Goal: Task Accomplishment & Management: Manage account settings

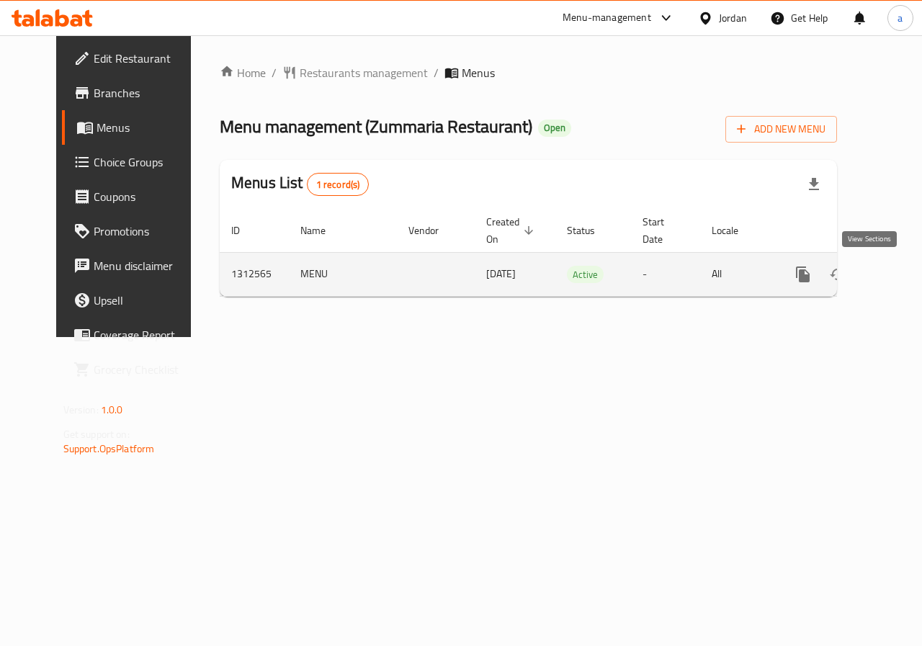
click at [898, 281] on icon "enhanced table" at bounding box center [906, 274] width 17 height 17
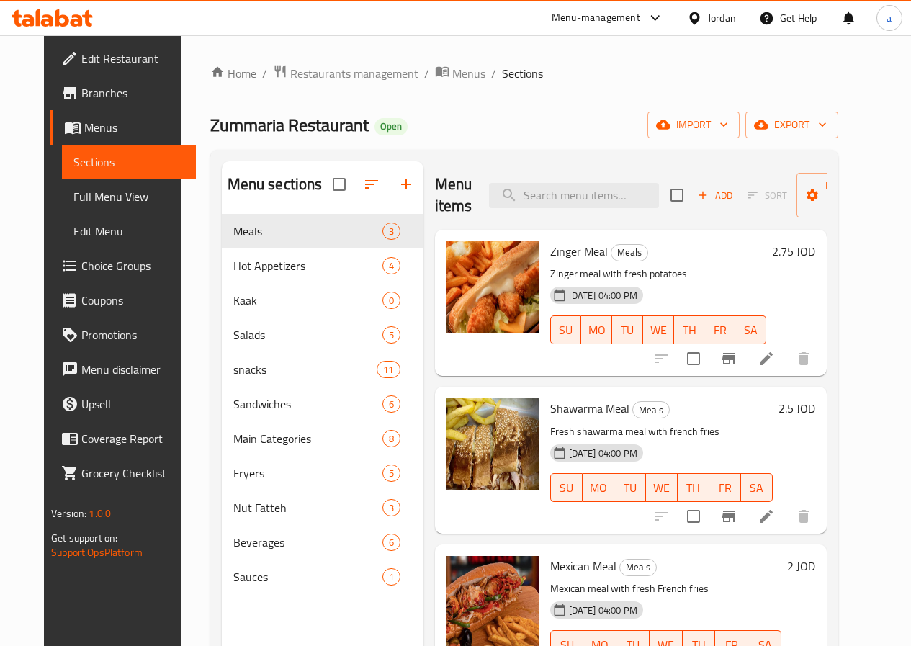
click at [81, 274] on span "Choice Groups" at bounding box center [132, 265] width 103 height 17
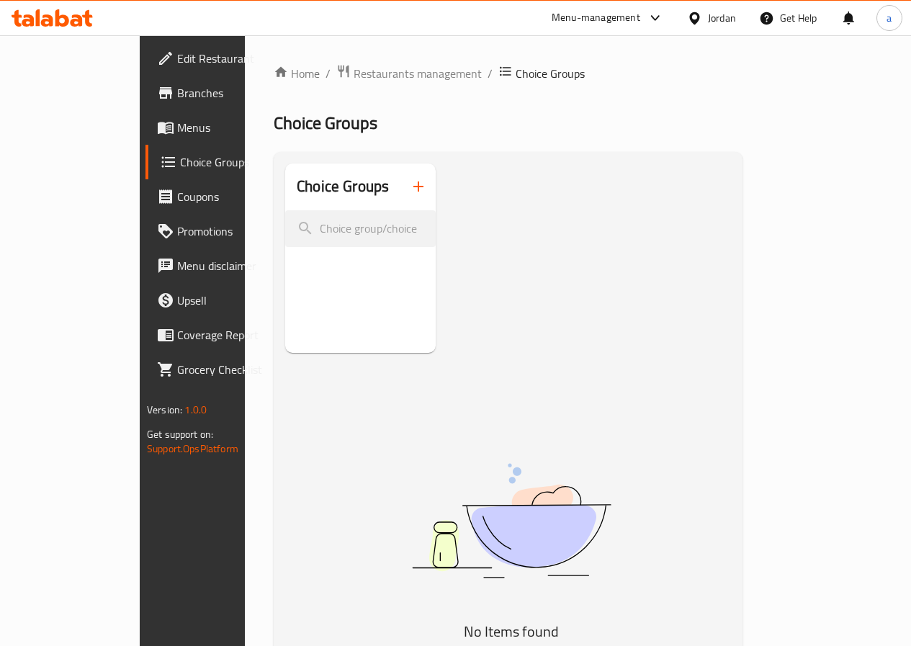
click at [297, 197] on h2 "Choice Groups" at bounding box center [343, 187] width 92 height 22
click at [180, 171] on span "Choice Groups" at bounding box center [230, 161] width 100 height 17
click at [177, 133] on span "Menus" at bounding box center [228, 127] width 103 height 17
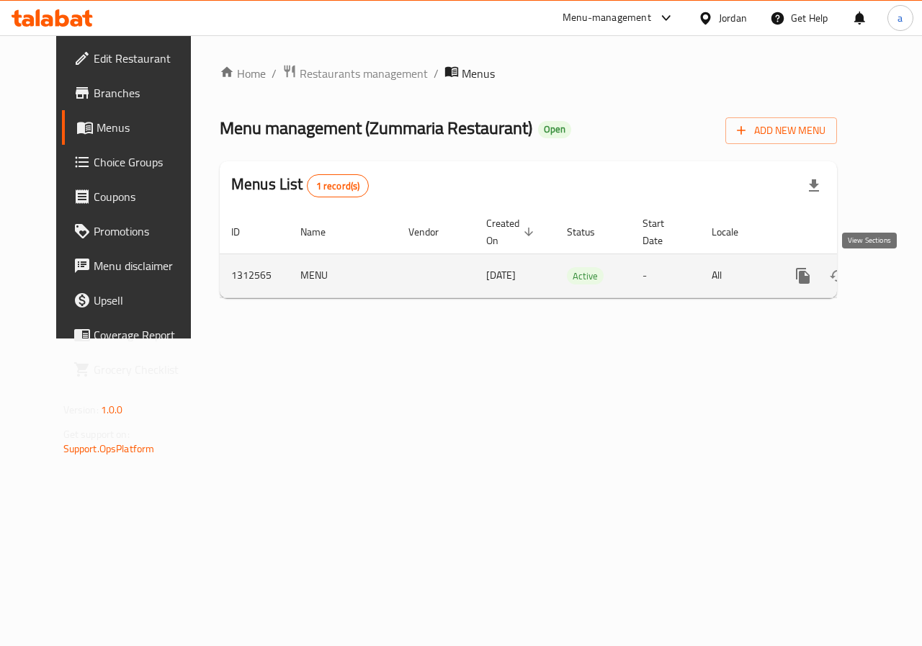
click at [898, 280] on icon "enhanced table" at bounding box center [906, 275] width 17 height 17
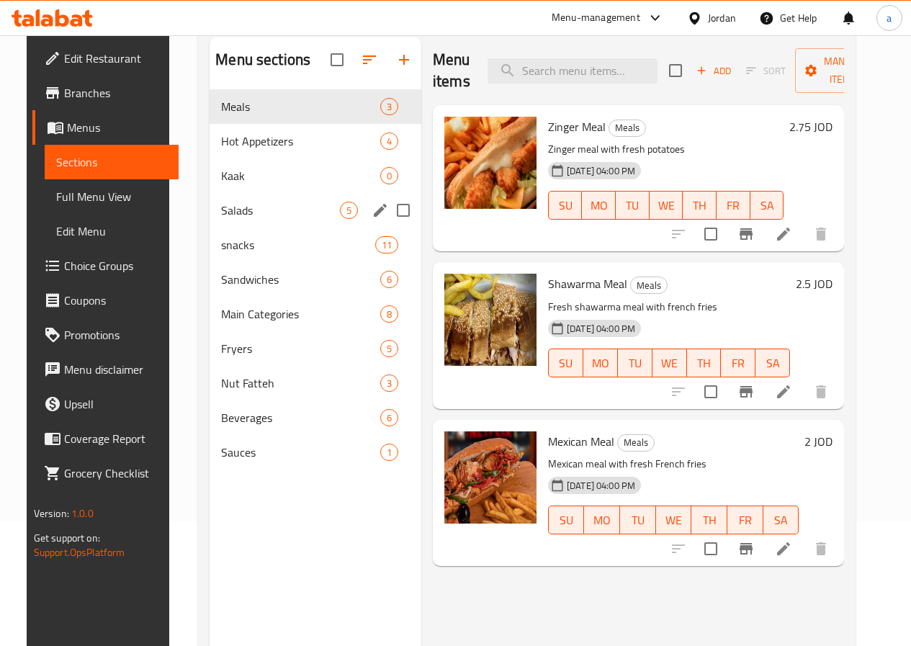
scroll to position [144, 0]
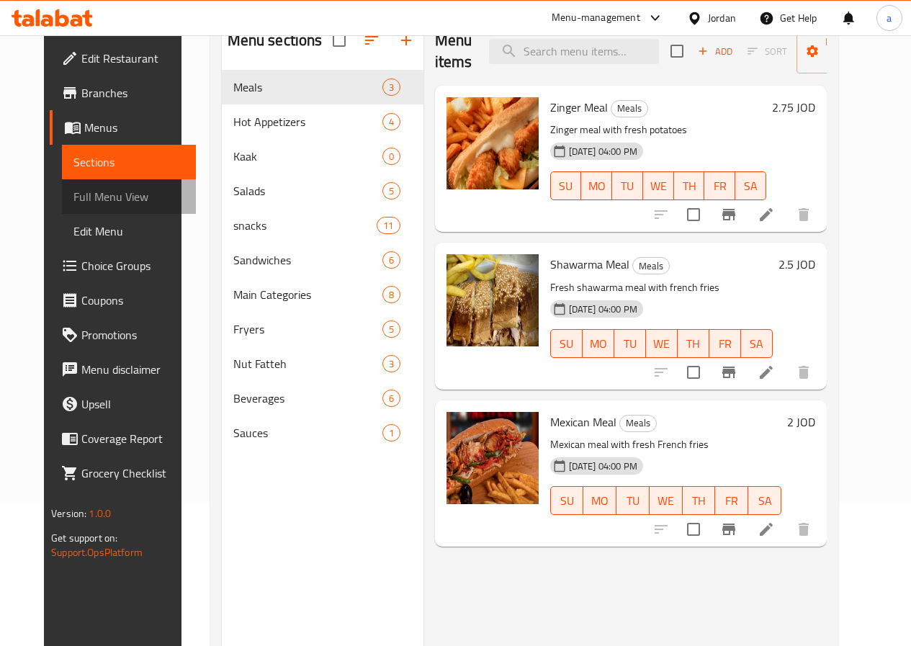
click at [73, 202] on span "Full Menu View" at bounding box center [128, 196] width 111 height 17
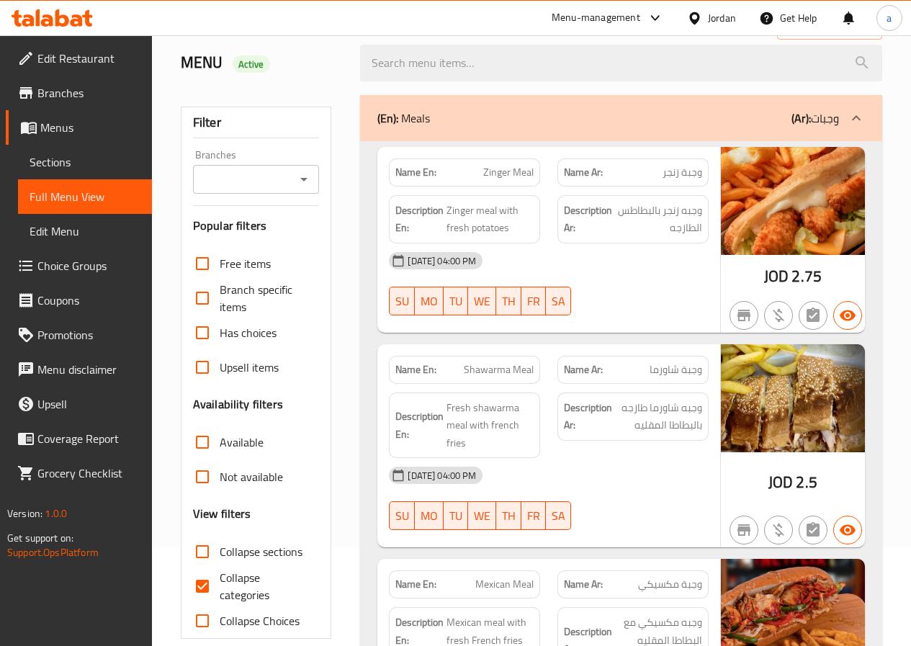
scroll to position [216, 0]
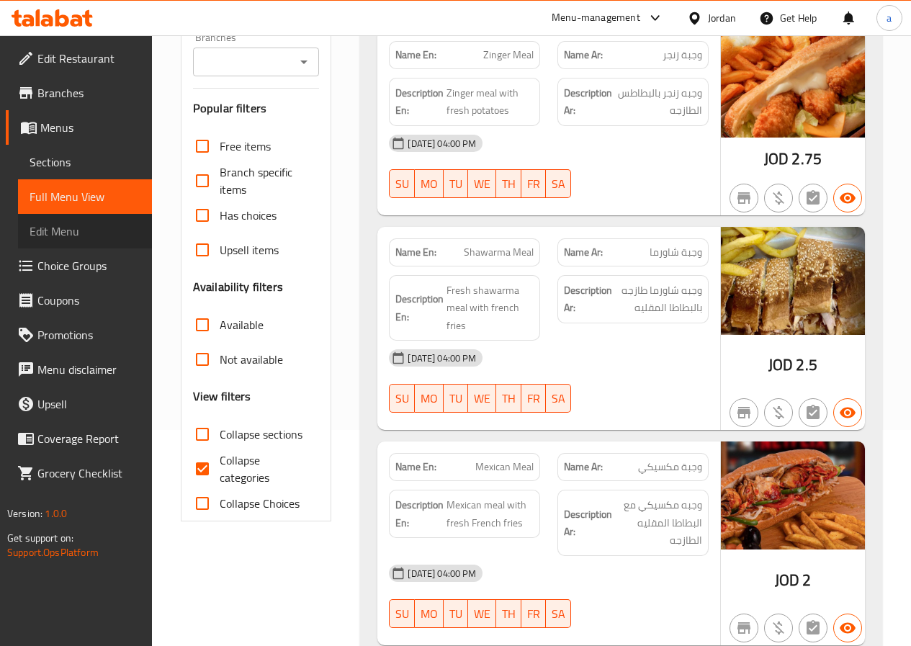
click at [96, 231] on span "Edit Menu" at bounding box center [85, 231] width 111 height 17
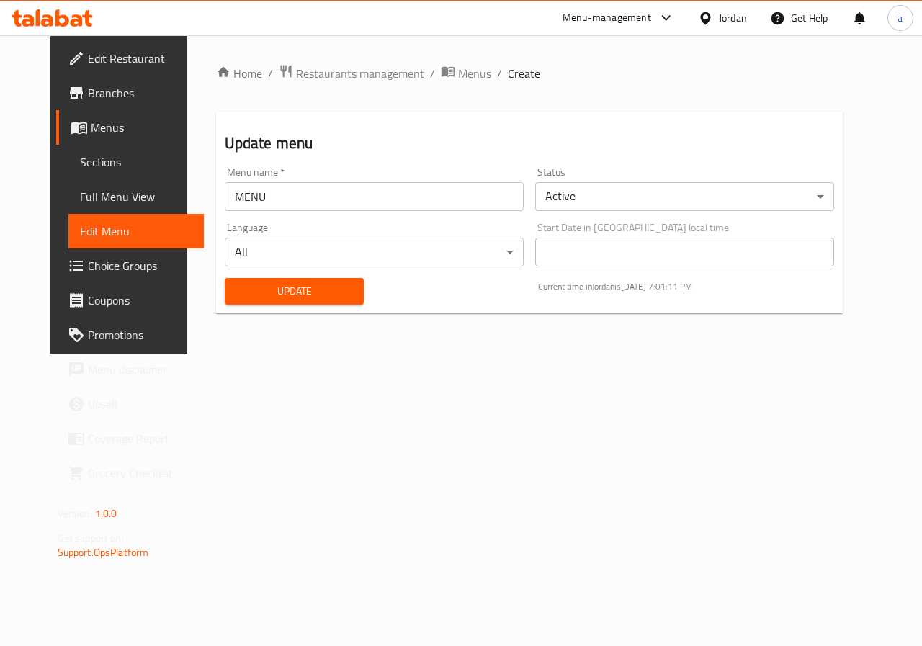
click at [68, 249] on link "Choice Groups" at bounding box center [130, 266] width 148 height 35
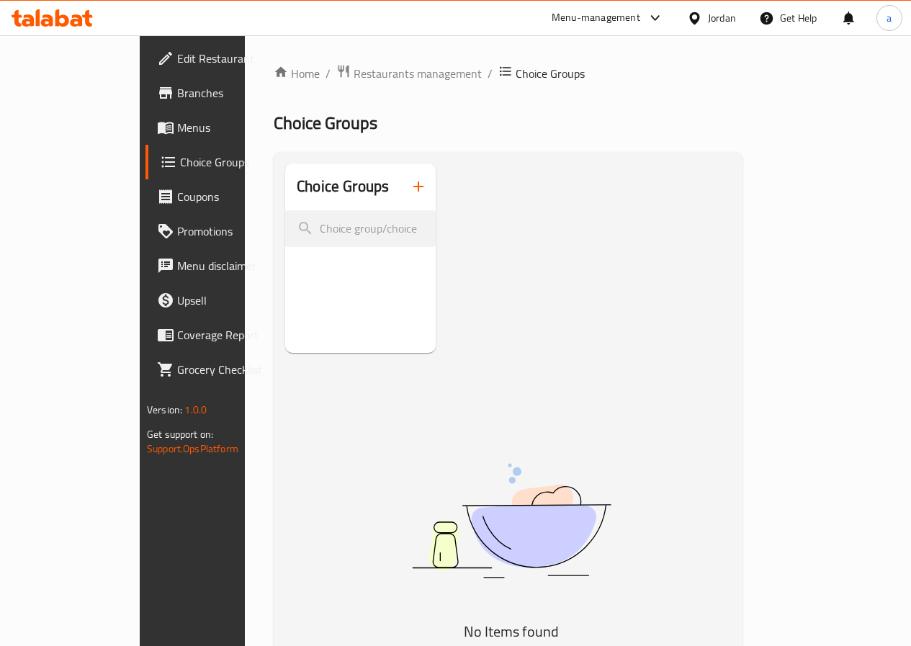
click at [410, 184] on icon "button" at bounding box center [418, 186] width 17 height 17
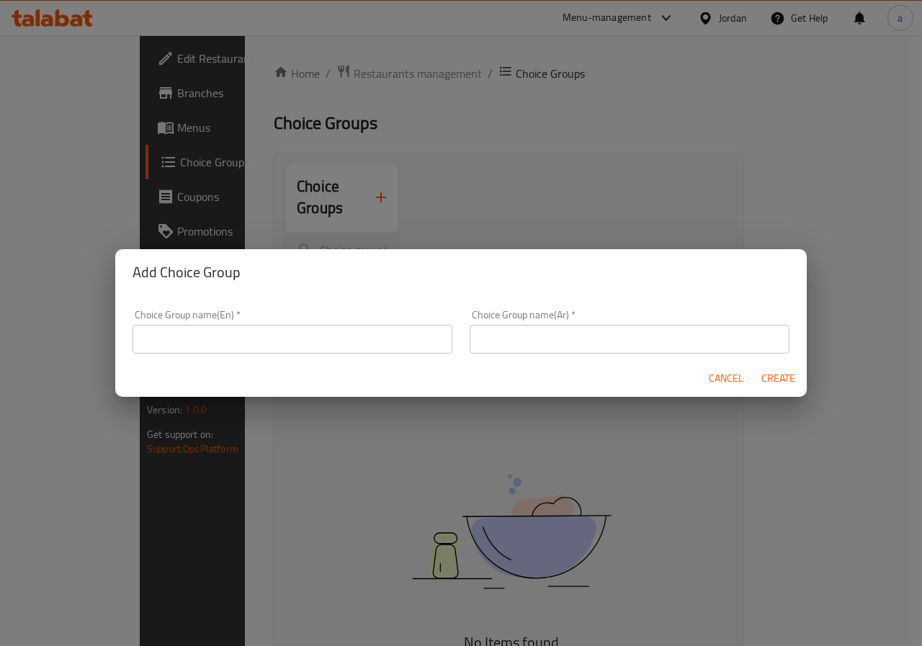
click at [722, 381] on span "Cancel" at bounding box center [726, 379] width 35 height 18
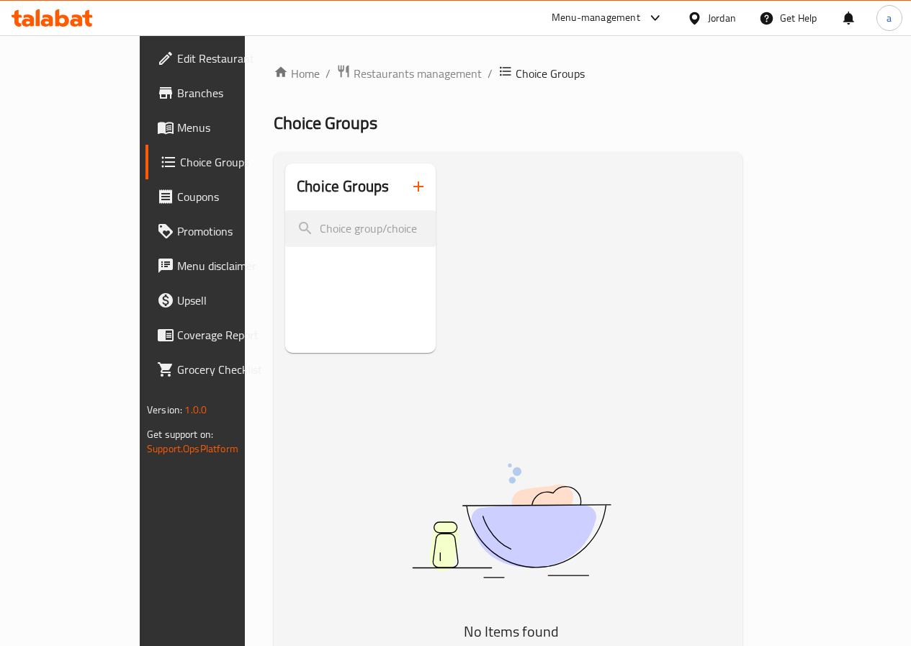
drag, startPoint x: 414, startPoint y: 153, endPoint x: 261, endPoint y: 98, distance: 163.2
click at [421, 148] on div "Home / Restaurants management / Choice Groups Choice Groups Choice Groups No It…" at bounding box center [508, 442] width 469 height 757
click at [354, 70] on span "Restaurants management" at bounding box center [418, 73] width 128 height 17
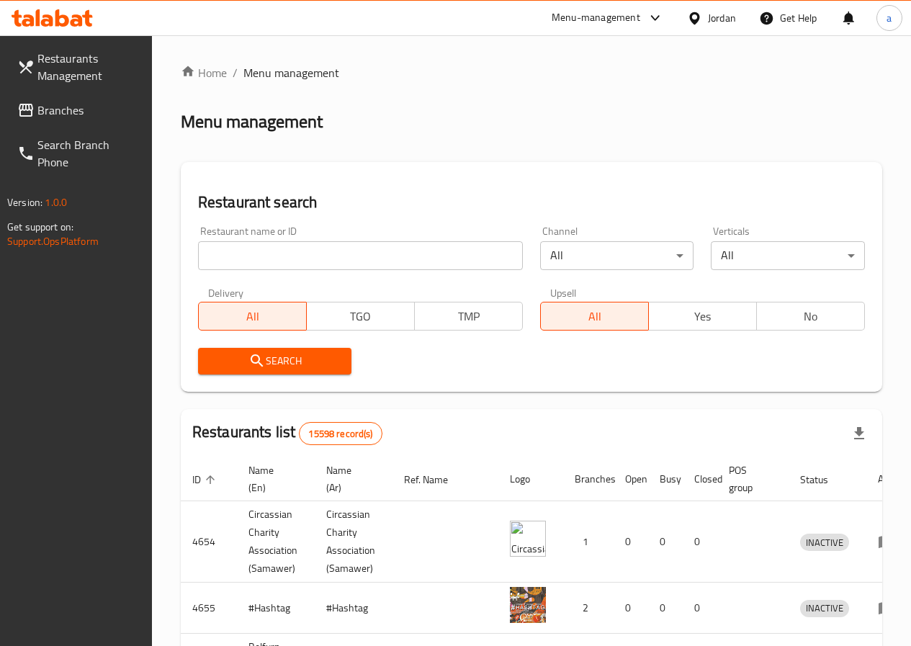
click at [61, 96] on link "Branches" at bounding box center [79, 110] width 146 height 35
